Goal: Find contact information: Find contact information

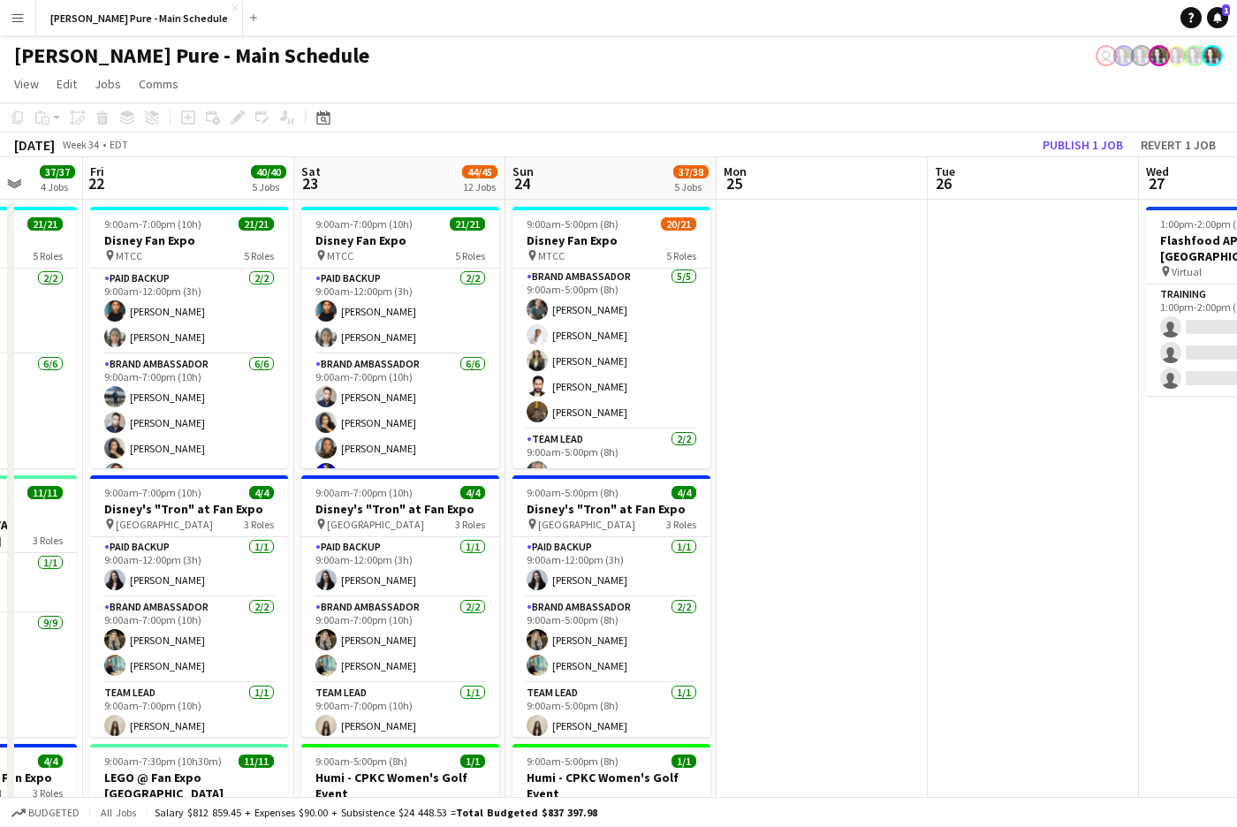
scroll to position [510, 0]
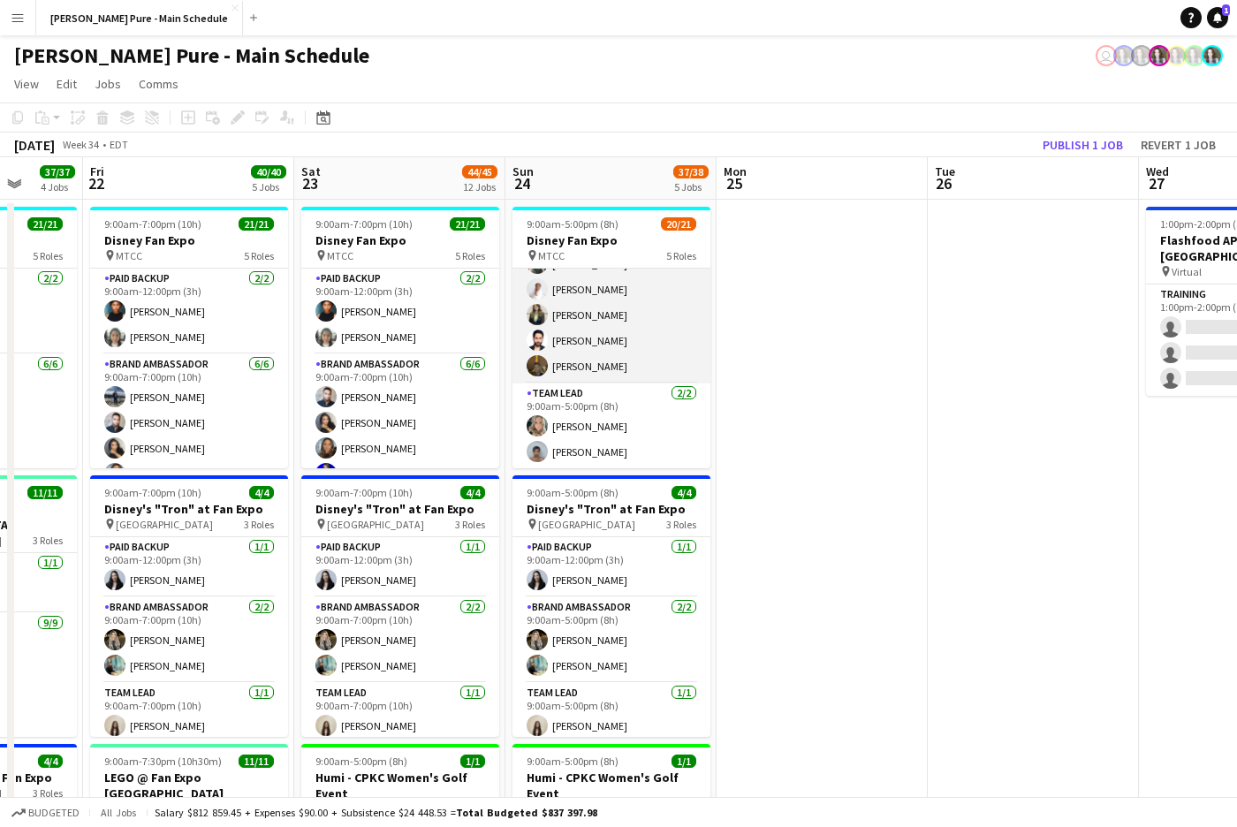
click at [589, 359] on app-card-role "Brand Ambassador [DATE] 9:00am-5:00pm (8h) [PERSON_NAME] [PERSON_NAME] [PERSON_…" at bounding box center [611, 302] width 198 height 163
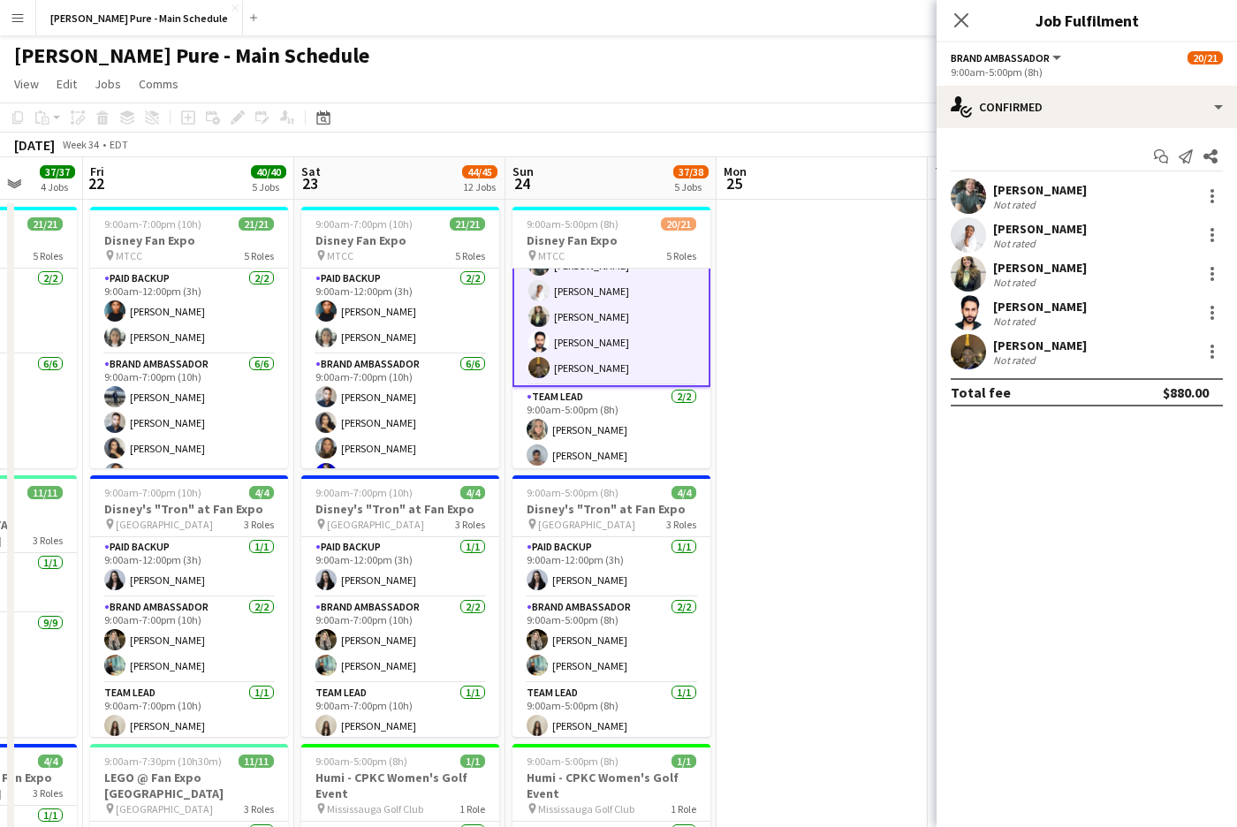
scroll to position [511, 0]
click at [988, 348] on div "[PERSON_NAME] Not rated 2702.6km" at bounding box center [1086, 351] width 300 height 35
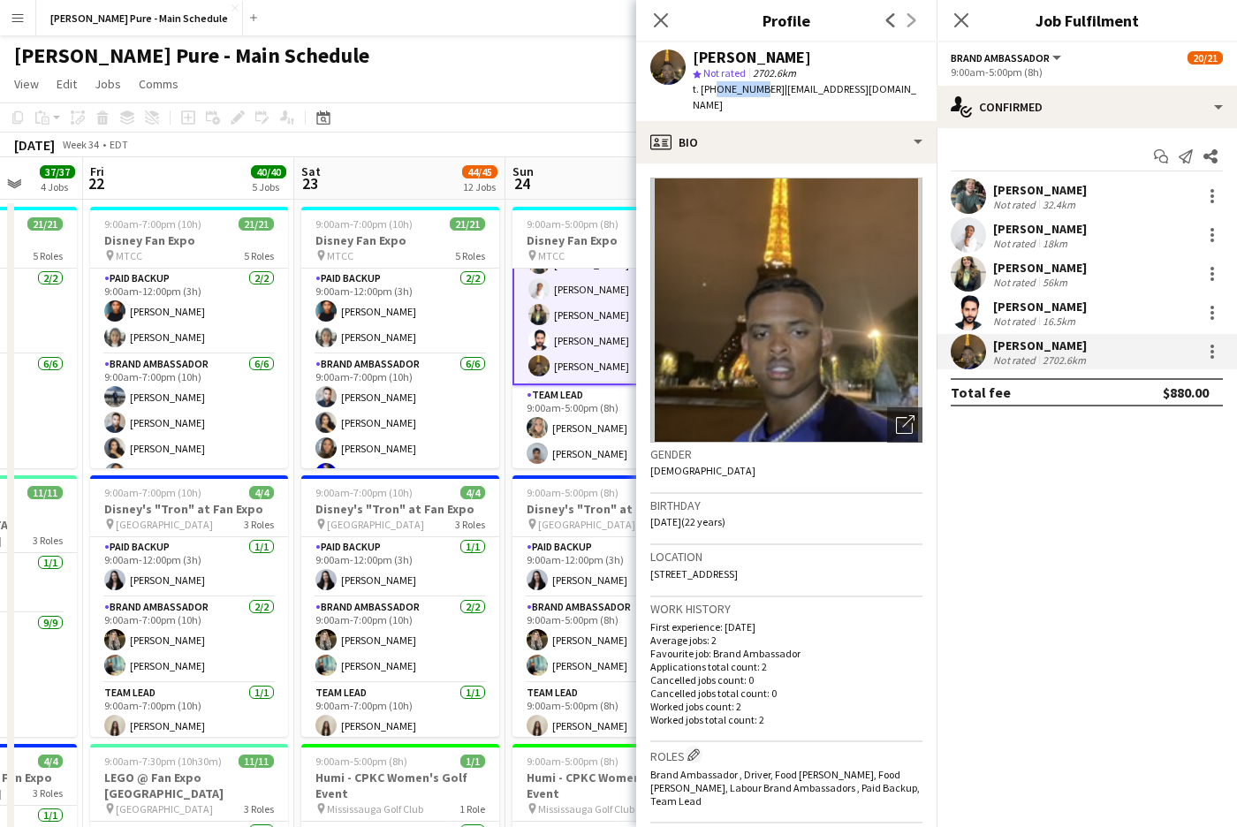
drag, startPoint x: 709, startPoint y: 91, endPoint x: 749, endPoint y: 88, distance: 39.8
click at [751, 89] on span "t. [PHONE_NUMBER]" at bounding box center [739, 88] width 92 height 13
drag, startPoint x: 882, startPoint y: 91, endPoint x: 711, endPoint y: 91, distance: 170.5
click at [710, 91] on div "[PERSON_NAME] star Not rated 2702.6km t. [PHONE_NUMBER] | [EMAIL_ADDRESS][DOMAI…" at bounding box center [786, 81] width 300 height 79
copy div "5875662595 | [EMAIL_ADDRESS][DOMAIN_NAME]"
